Goal: Information Seeking & Learning: Learn about a topic

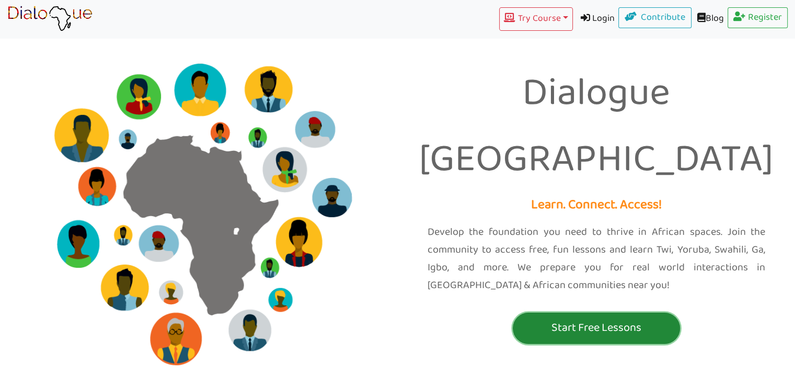
click at [550, 319] on p "Start Free Lessons" at bounding box center [596, 328] width 162 height 19
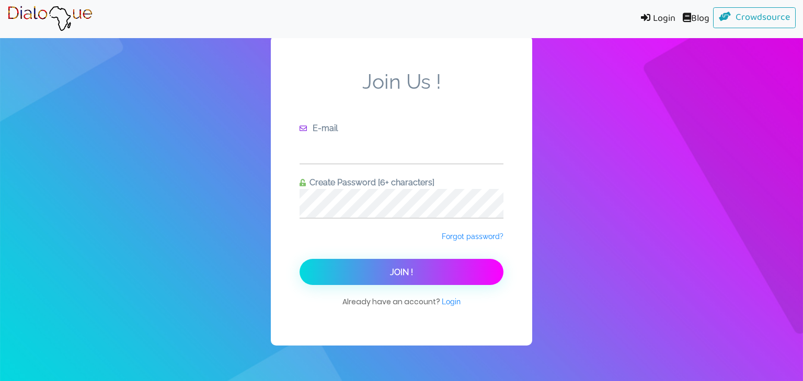
click at [355, 151] on input "text" at bounding box center [401, 149] width 204 height 29
type input "eldanadawit490@gmail.com"
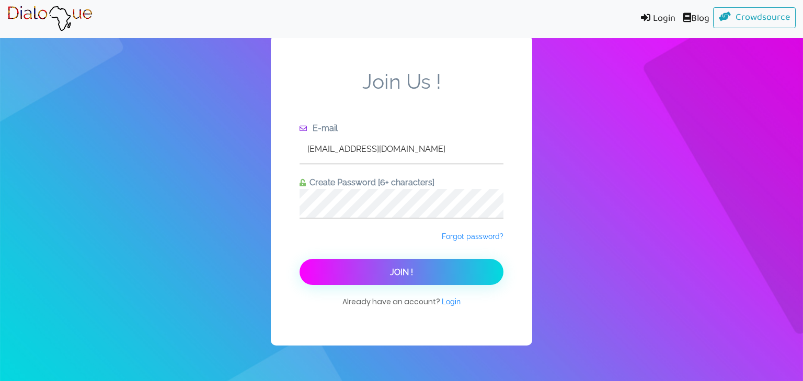
click at [414, 266] on button "Join !" at bounding box center [401, 272] width 204 height 26
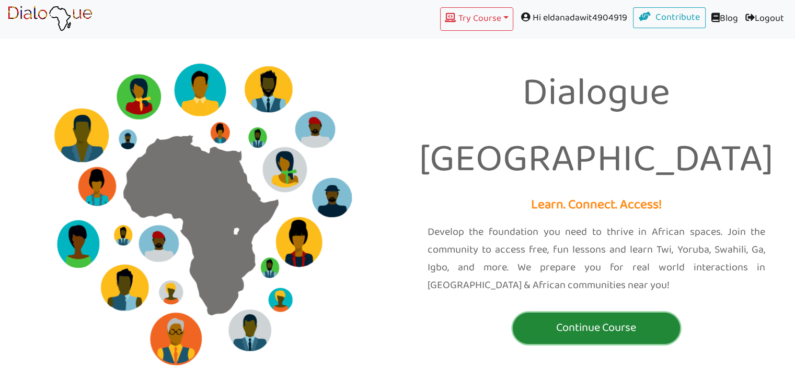
click at [576, 319] on p "Continue Course" at bounding box center [596, 328] width 162 height 19
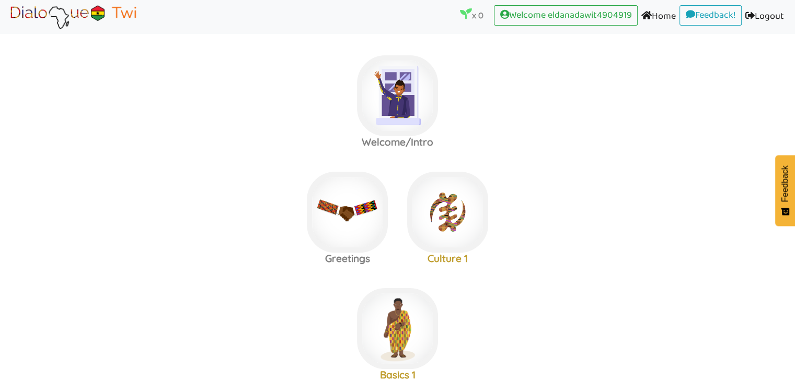
click at [523, 289] on label "Basics 1" at bounding box center [397, 329] width 795 height 113
click at [407, 97] on img at bounding box center [397, 95] width 81 height 81
click at [7, 30] on area at bounding box center [7, 30] width 0 height 0
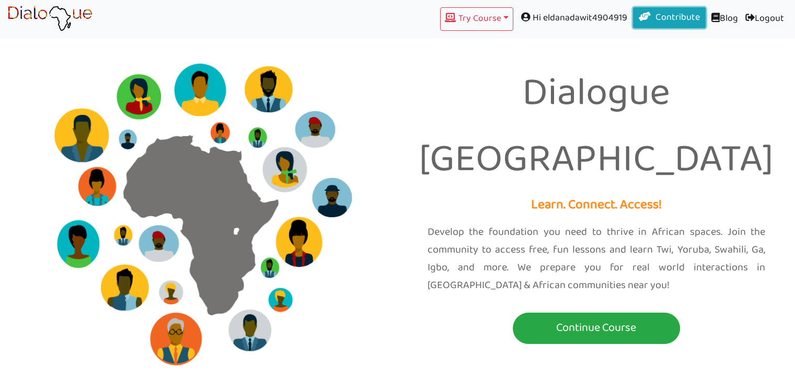
click at [654, 17] on link "Contribute" at bounding box center [669, 17] width 73 height 21
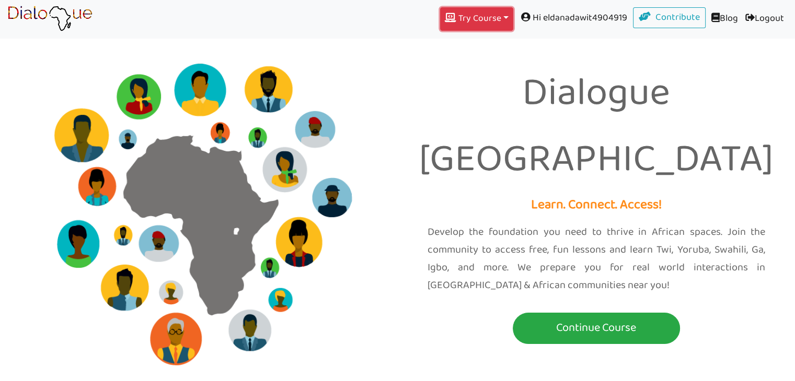
click at [486, 9] on button "Try Course Toggle Dropdown" at bounding box center [476, 19] width 73 height 24
click at [491, 25] on button "Try Course Toggle Dropdown" at bounding box center [476, 19] width 73 height 24
